Goal: Transaction & Acquisition: Obtain resource

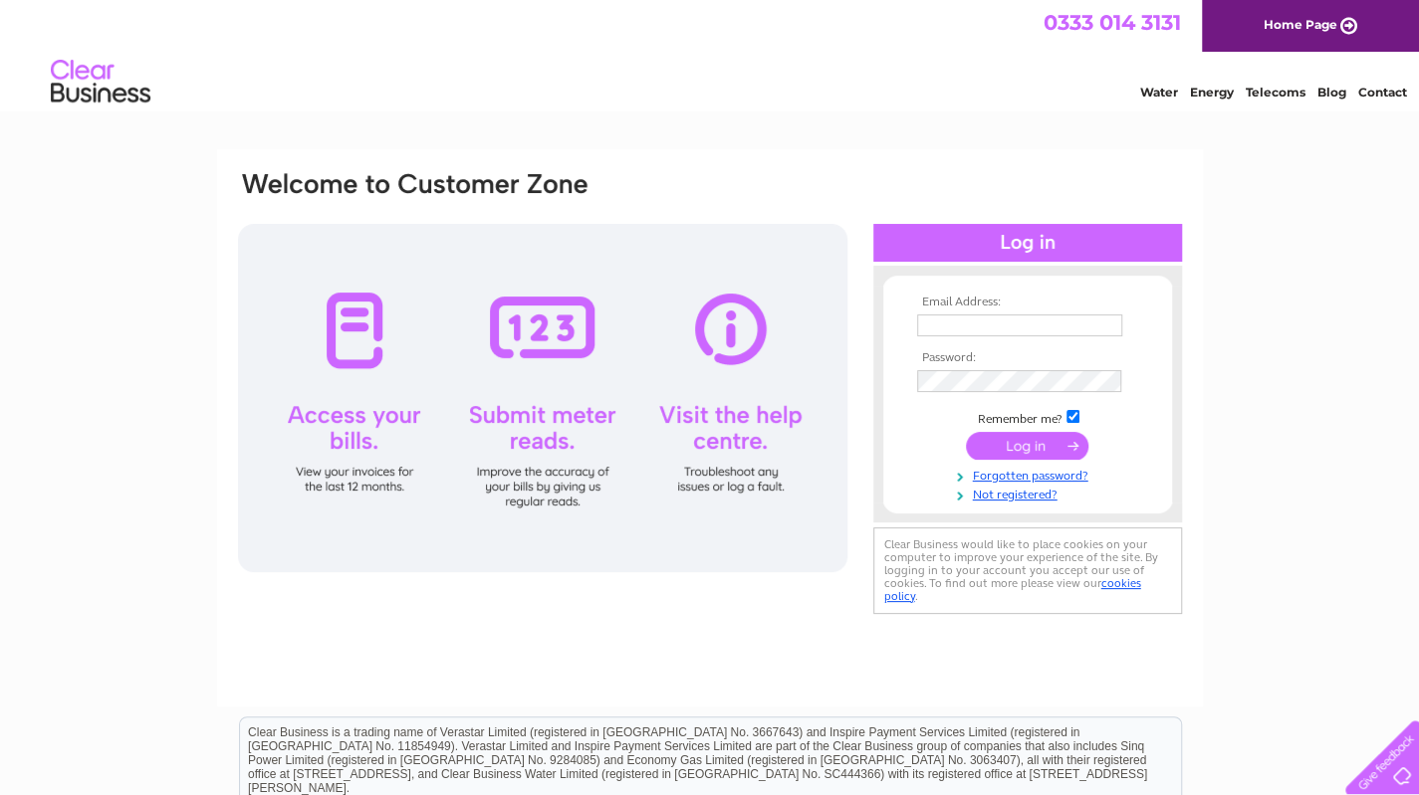
type input "alanvigrowcars@gmail.com"
click at [1027, 441] on input "submit" at bounding box center [1027, 446] width 122 height 28
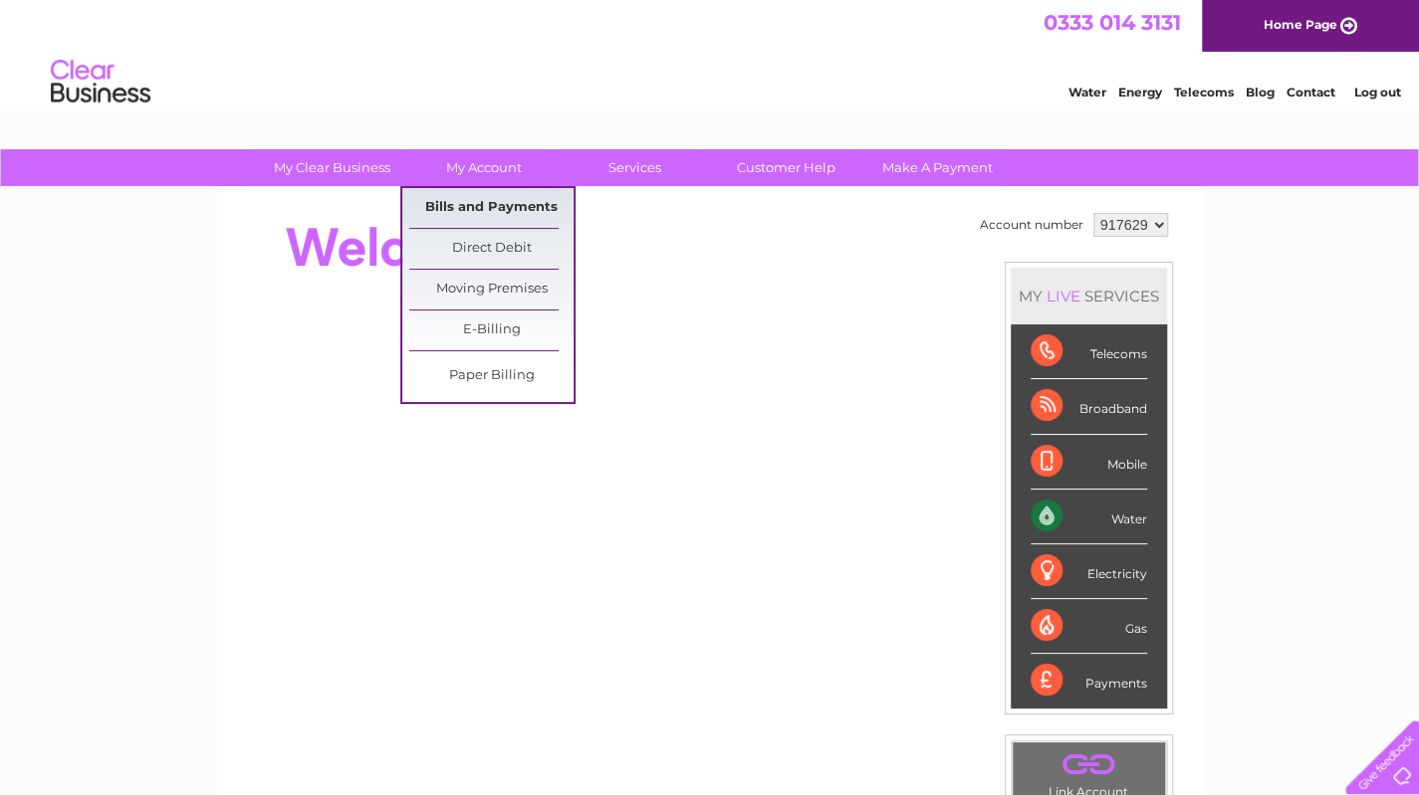
click at [492, 198] on link "Bills and Payments" at bounding box center [491, 208] width 164 height 40
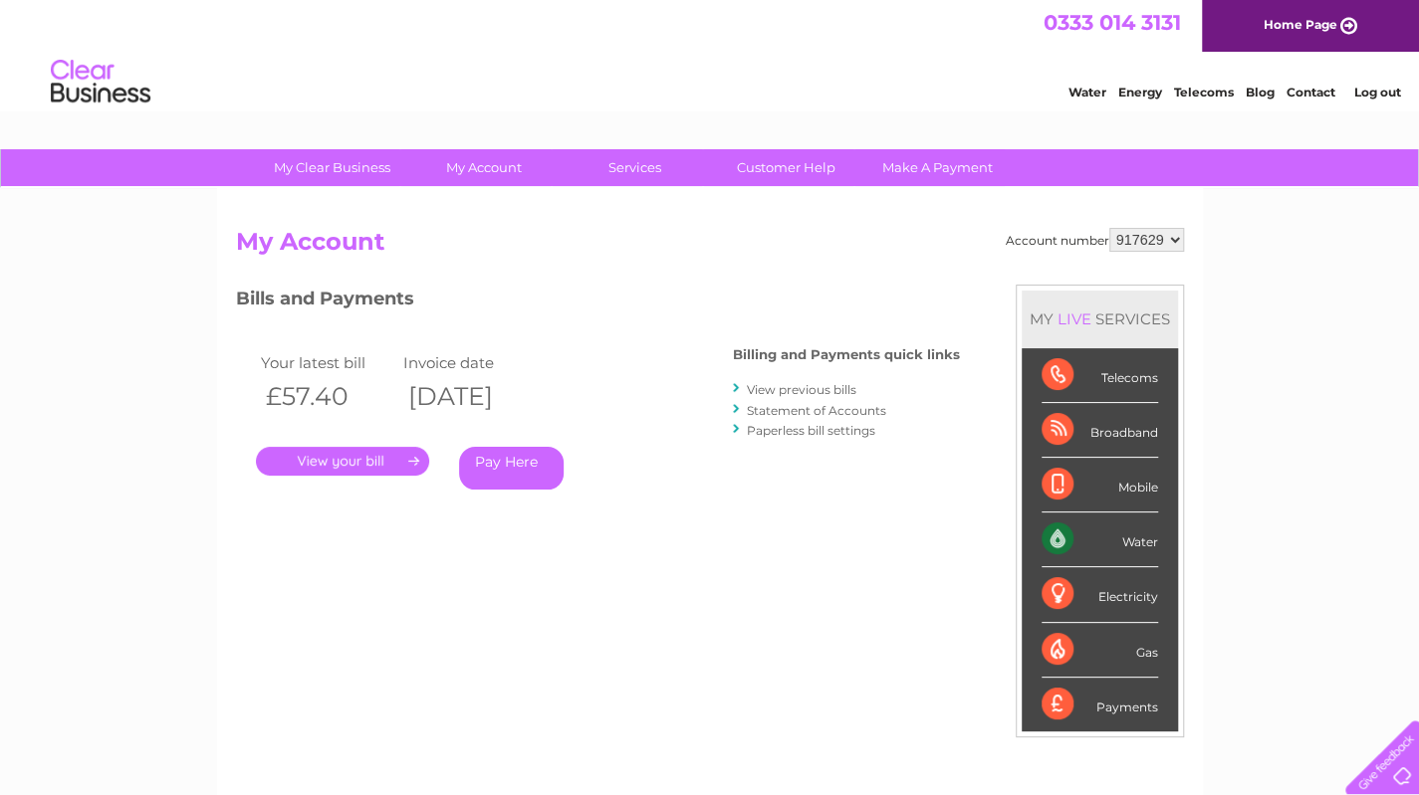
click at [342, 460] on link "." at bounding box center [342, 461] width 173 height 29
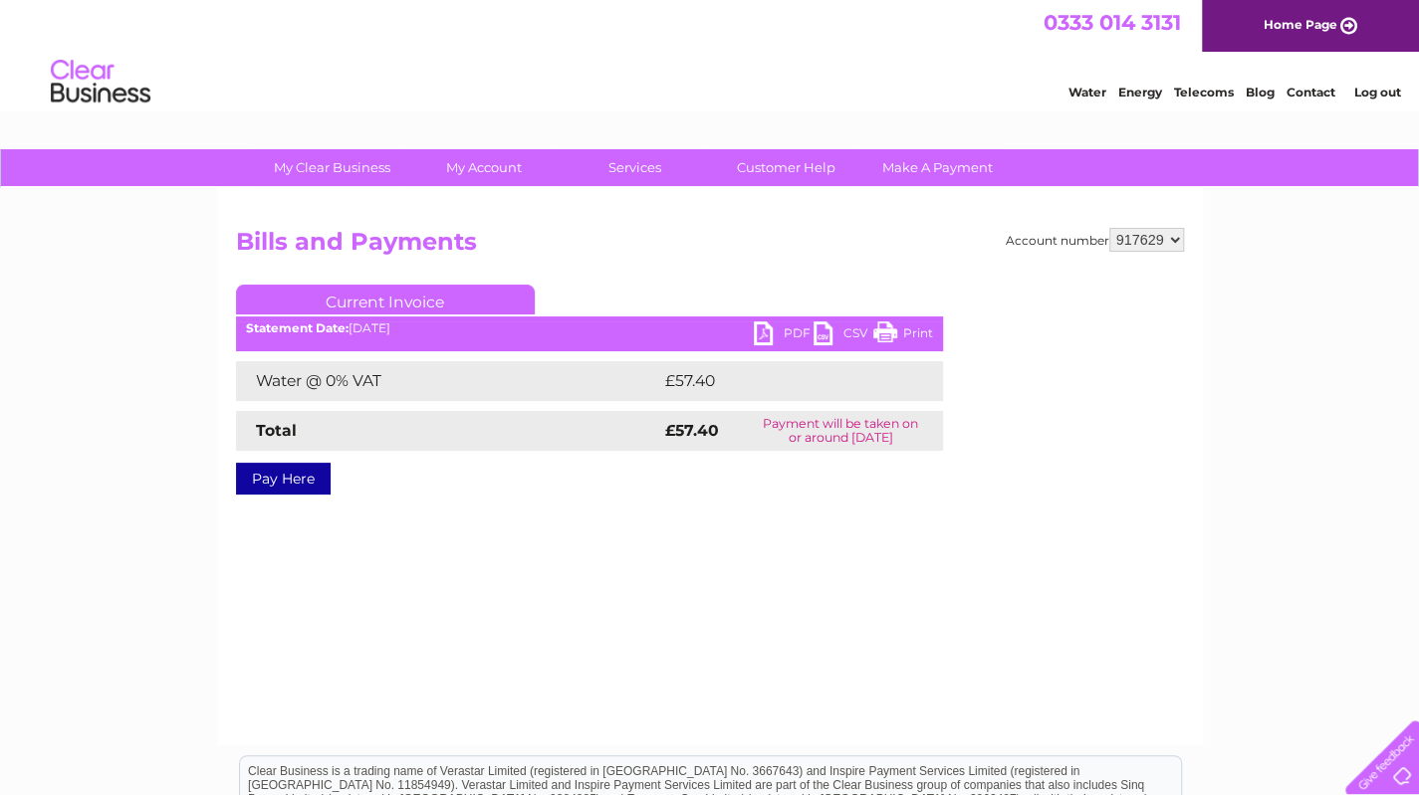
click at [767, 328] on link "PDF" at bounding box center [784, 336] width 60 height 29
click at [1376, 92] on link "Log out" at bounding box center [1377, 92] width 47 height 15
